Goal: Task Accomplishment & Management: Complete application form

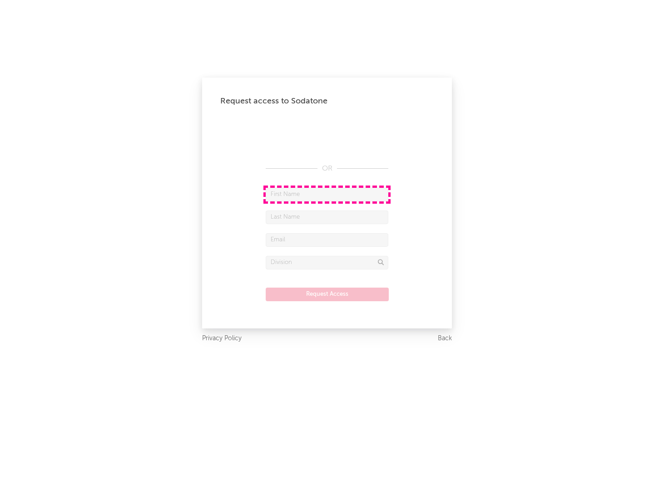
click at [327, 194] on input "text" at bounding box center [327, 195] width 123 height 14
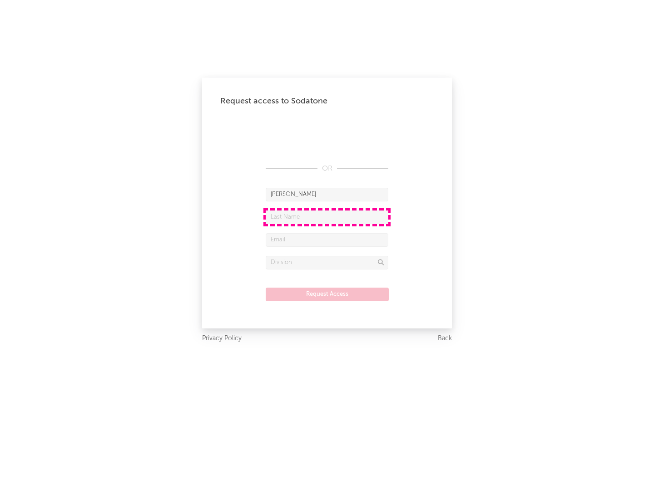
type input "[PERSON_NAME]"
click at [327, 217] on input "text" at bounding box center [327, 218] width 123 height 14
type input "[PERSON_NAME]"
click at [327, 240] on input "text" at bounding box center [327, 240] width 123 height 14
type input "[EMAIL_ADDRESS][DOMAIN_NAME]"
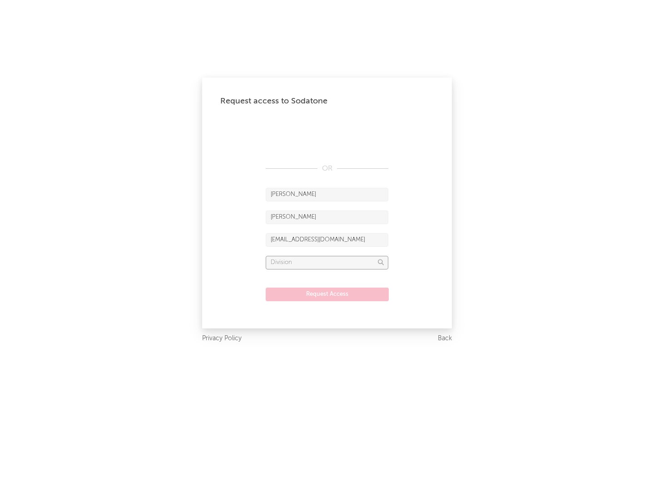
click at [327, 262] on input "text" at bounding box center [327, 263] width 123 height 14
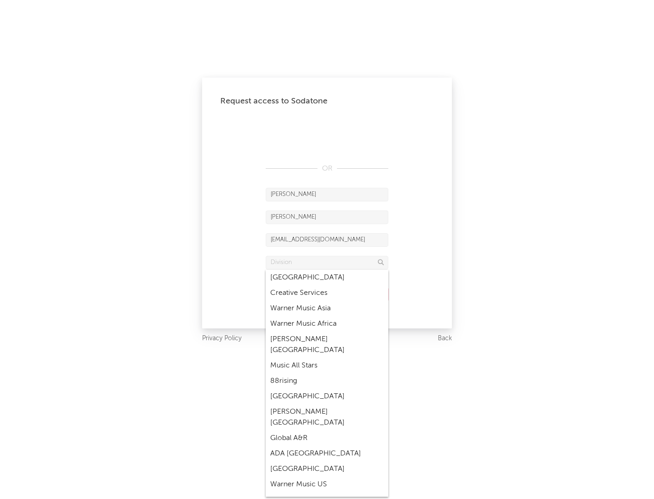
click at [327, 358] on div "Music All Stars" at bounding box center [327, 365] width 123 height 15
type input "Music All Stars"
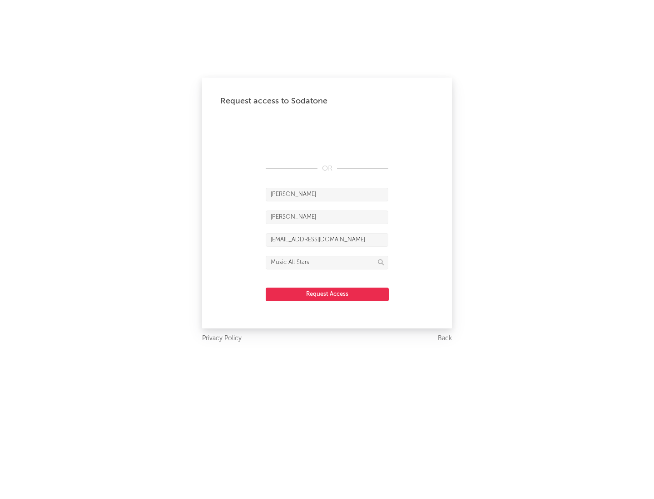
click at [327, 294] on button "Request Access" at bounding box center [327, 295] width 123 height 14
